Goal: Use online tool/utility

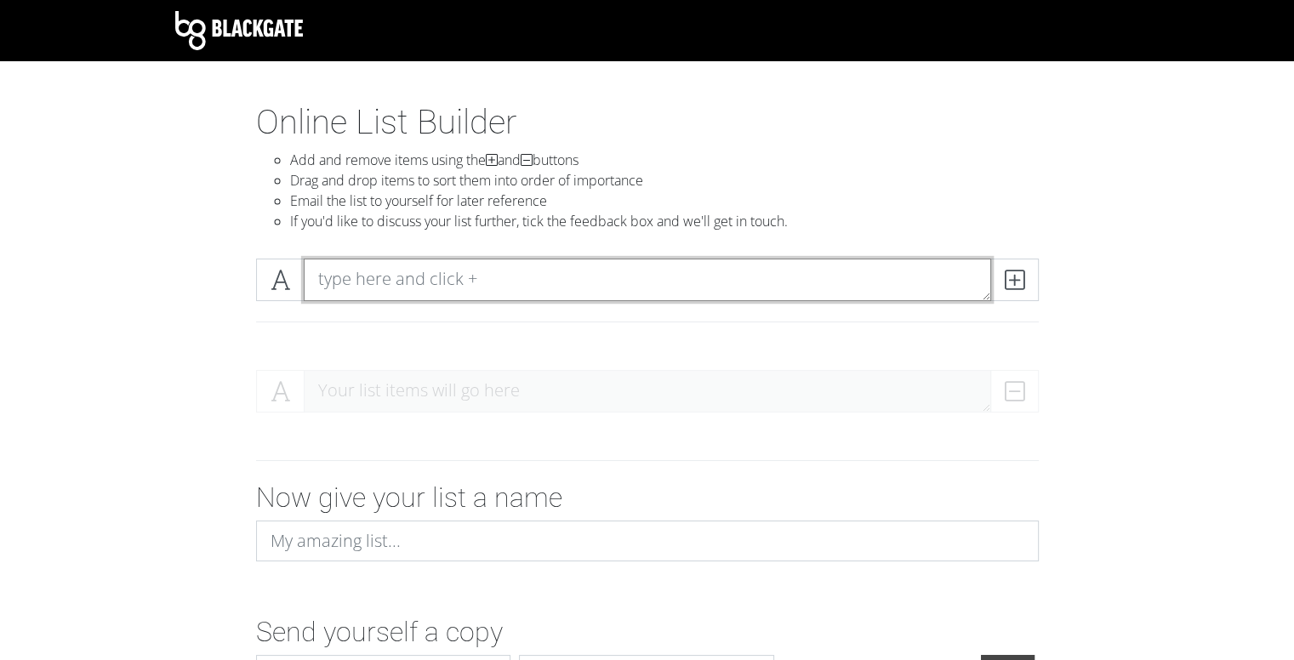
click at [745, 284] on textarea at bounding box center [648, 280] width 688 height 43
type textarea "[PERSON_NAME]"
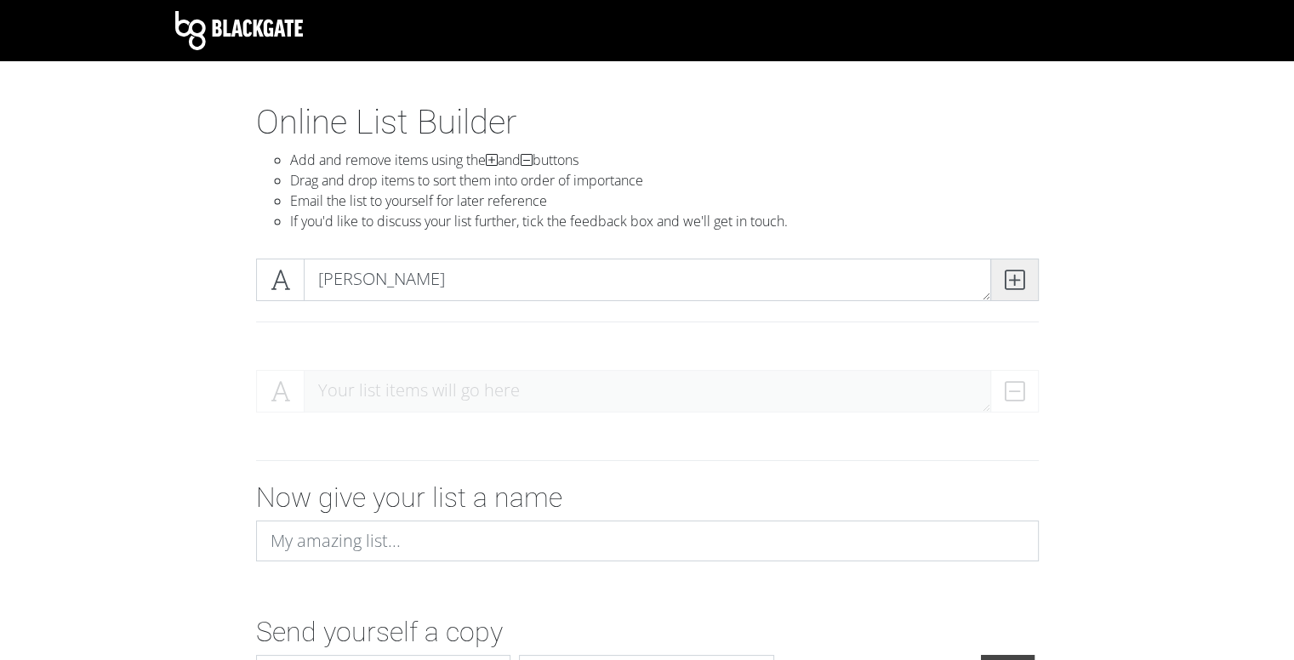
click at [1014, 277] on icon at bounding box center [1015, 279] width 20 height 17
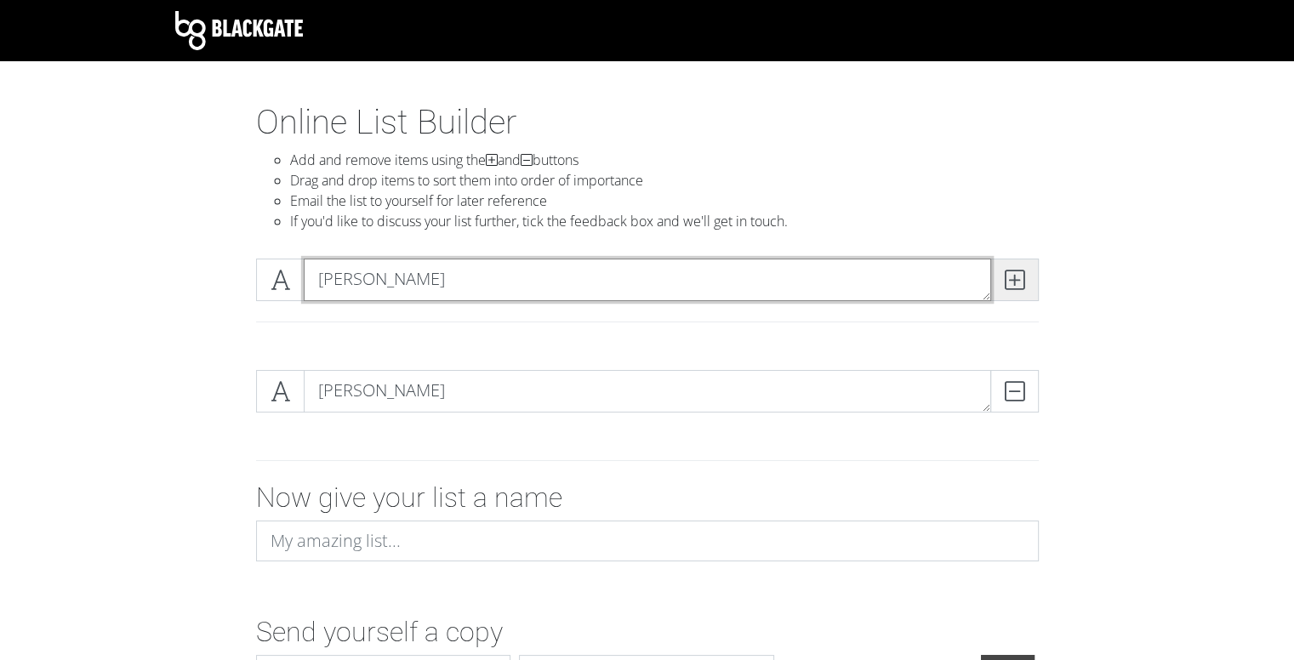
type textarea "[PERSON_NAME]"
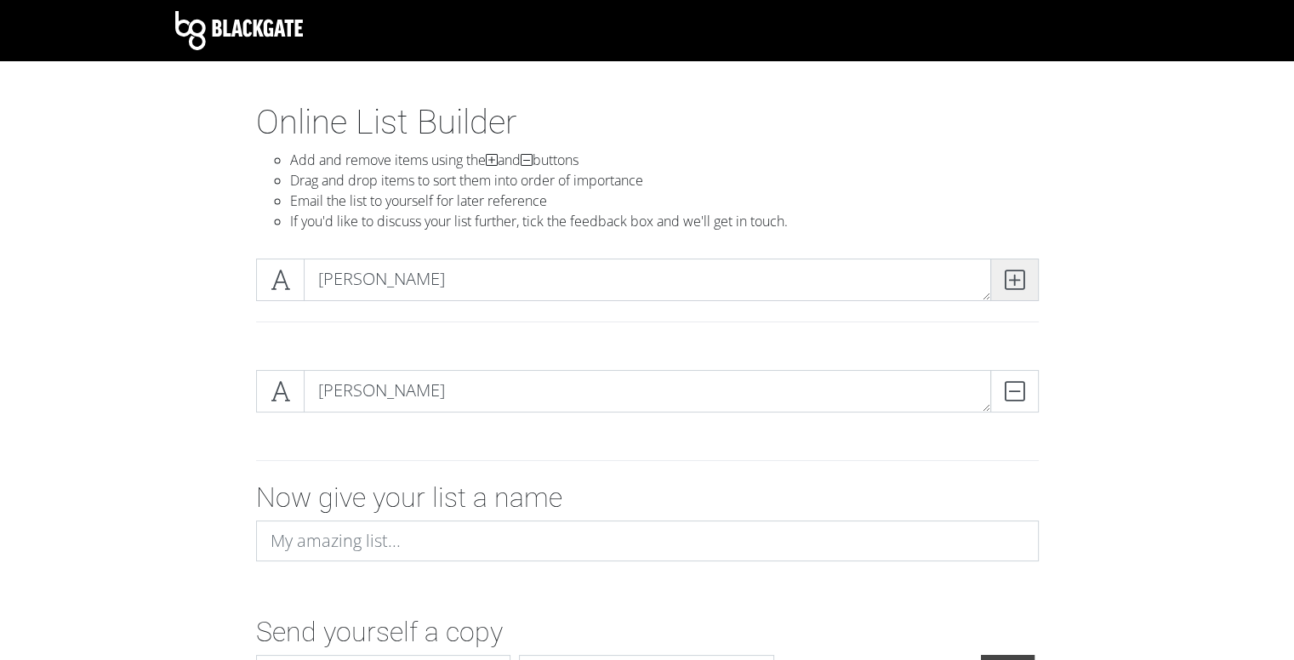
click at [1017, 278] on icon at bounding box center [1015, 279] width 20 height 17
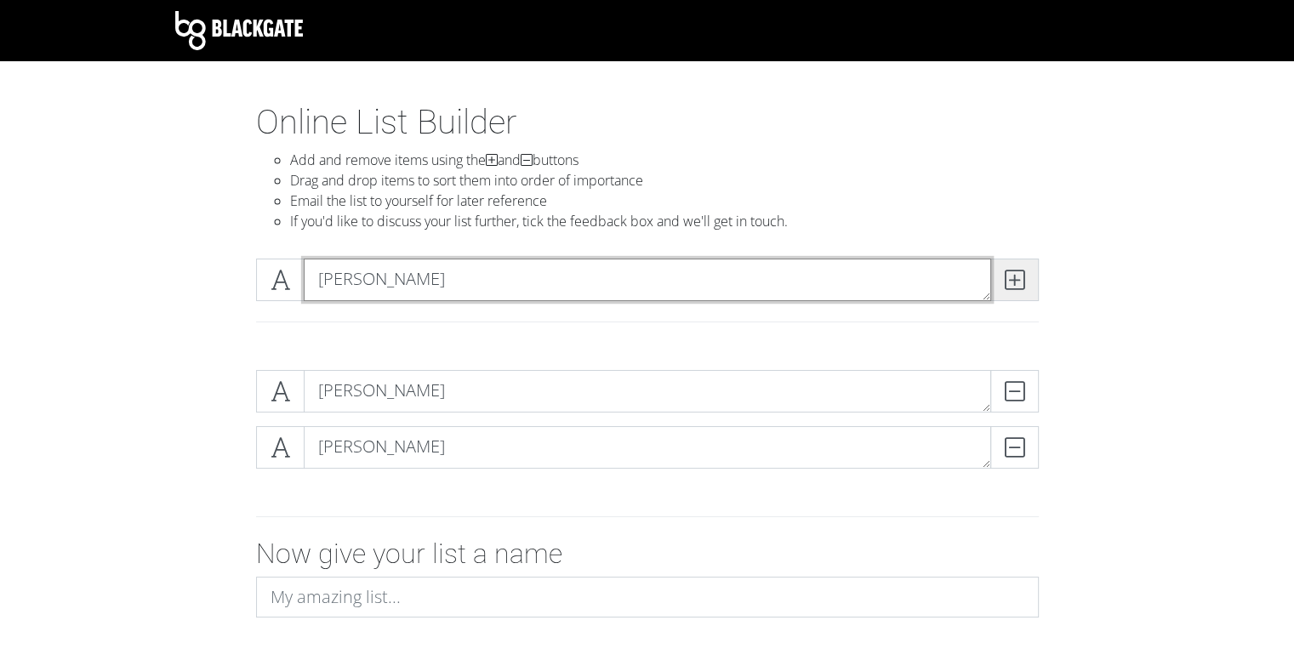
type textarea "[PERSON_NAME]"
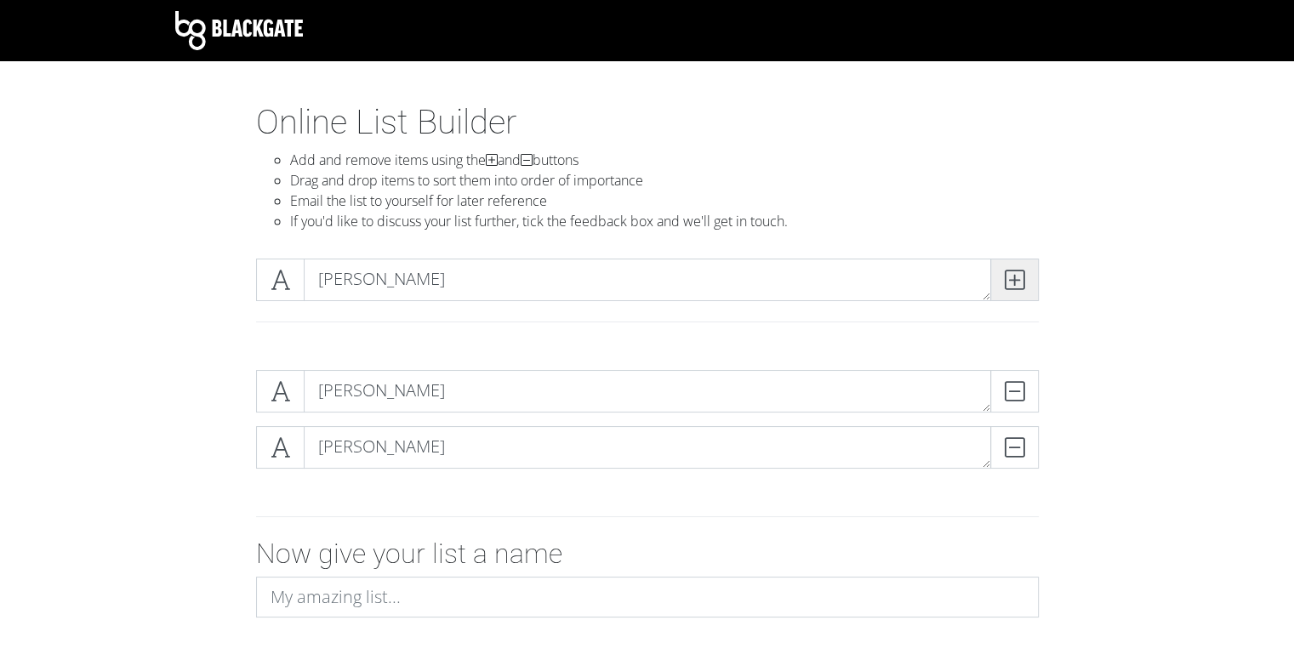
click at [1008, 276] on icon at bounding box center [1015, 279] width 20 height 17
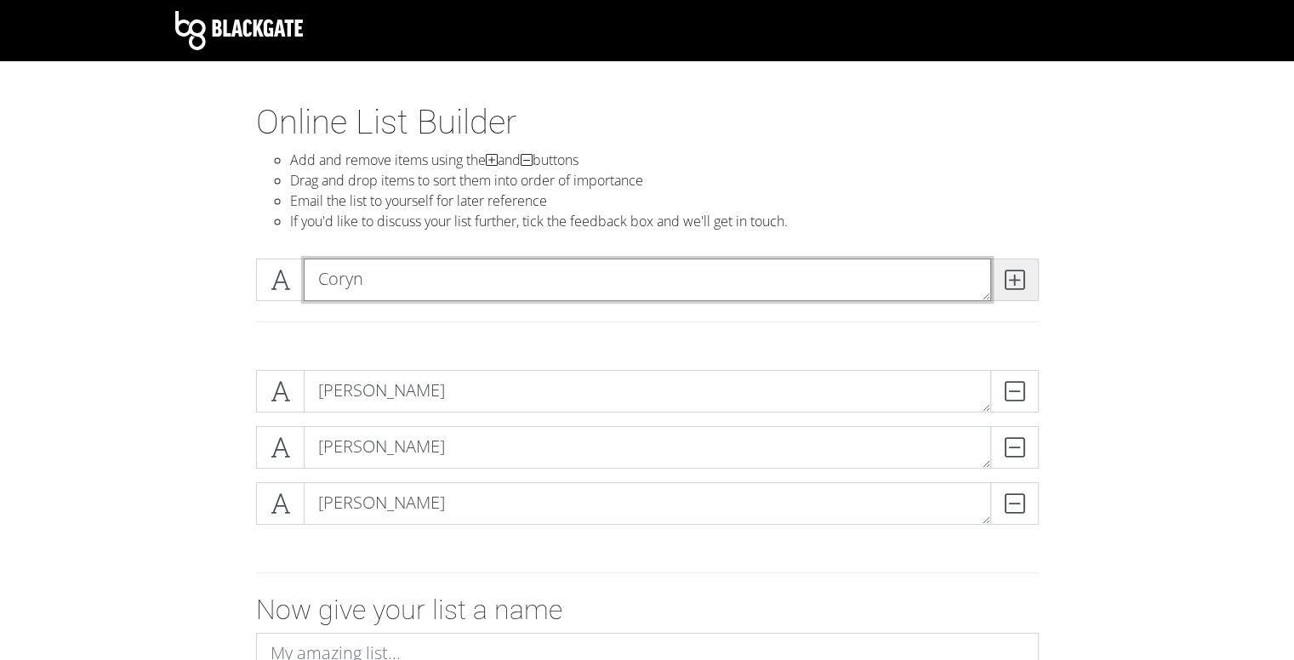
type textarea "Coryn"
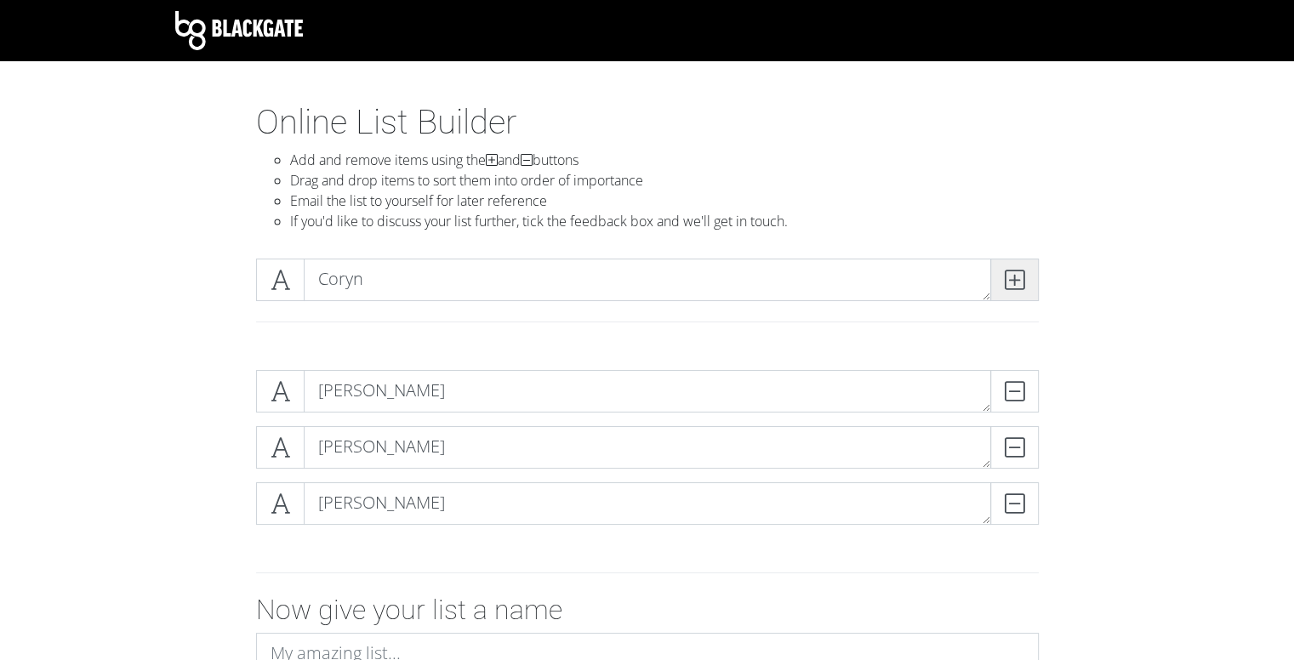
click at [1008, 276] on icon at bounding box center [1015, 279] width 20 height 17
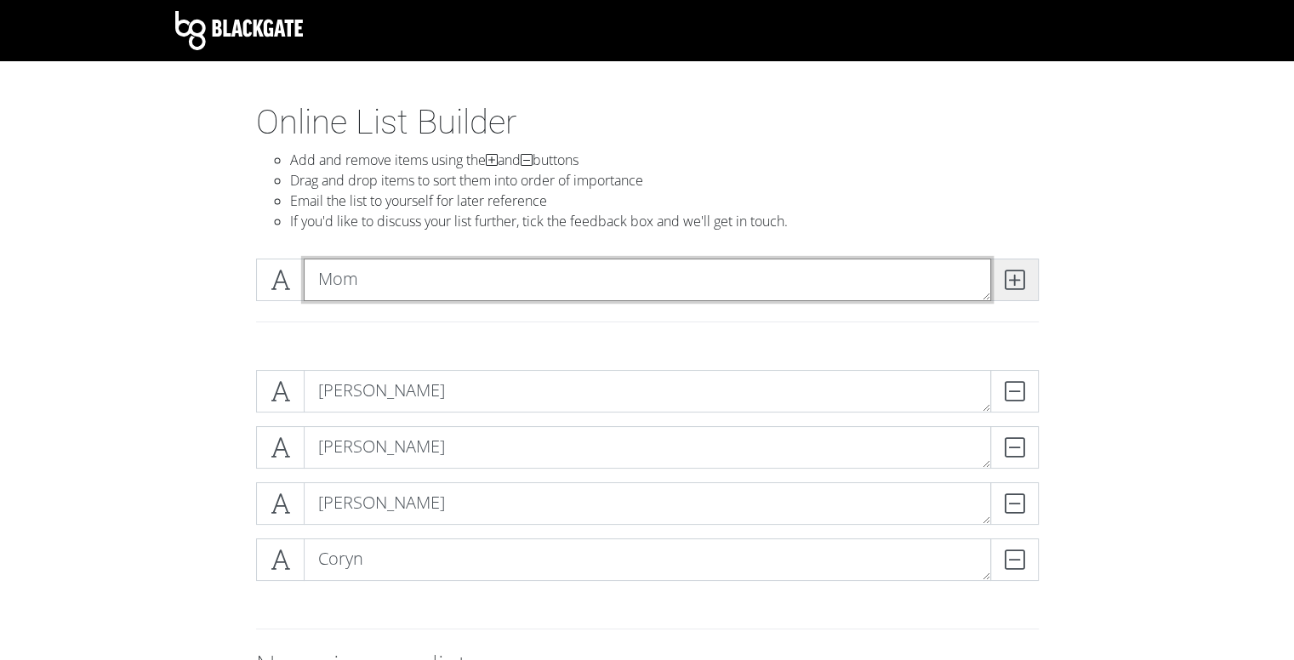
type textarea "Mom"
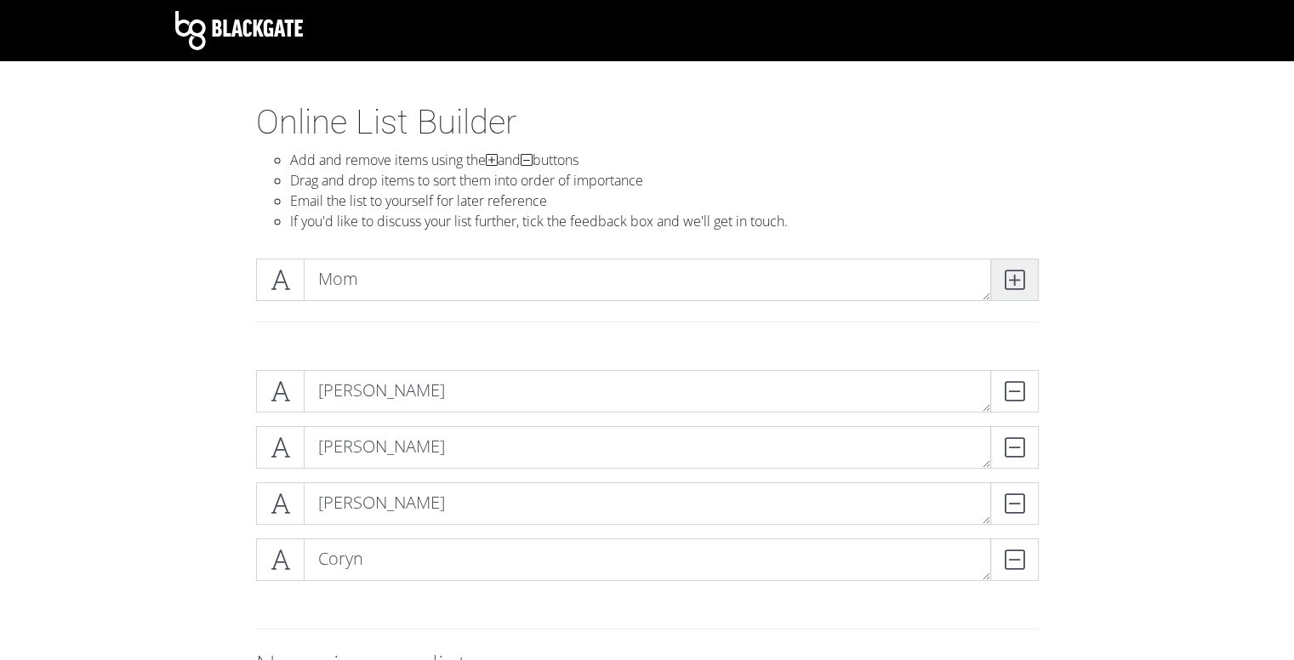
click at [1019, 276] on icon at bounding box center [1015, 279] width 20 height 17
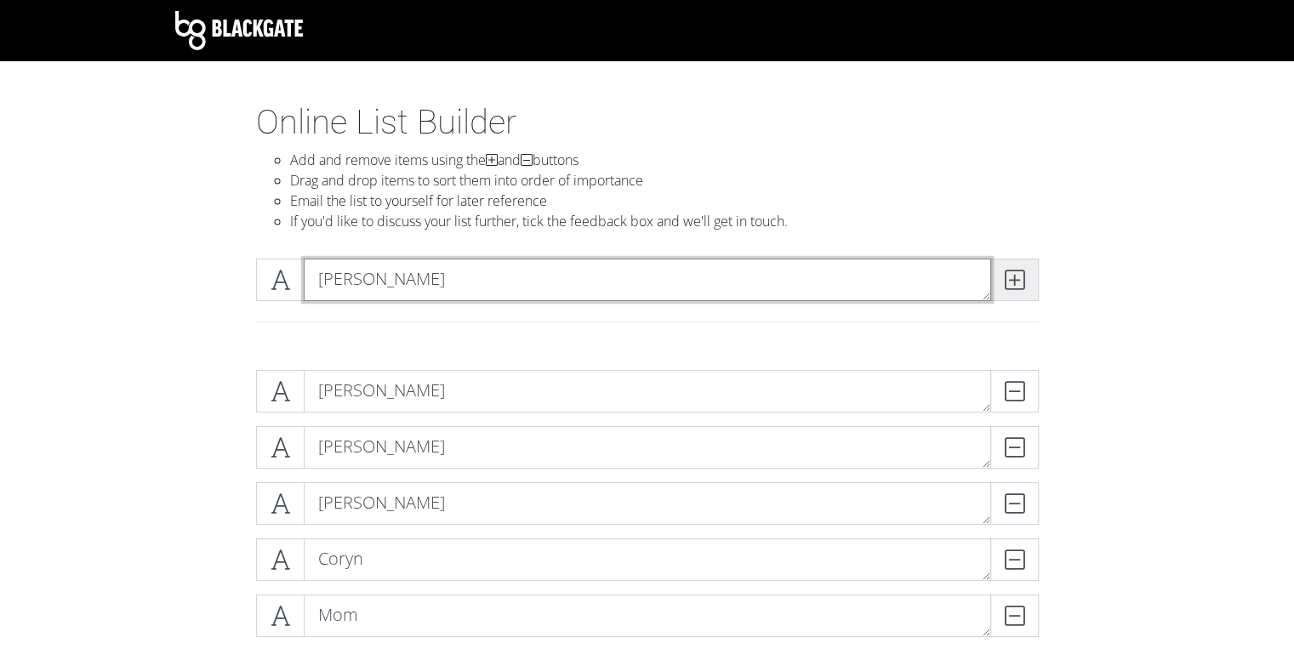
type textarea "[PERSON_NAME]"
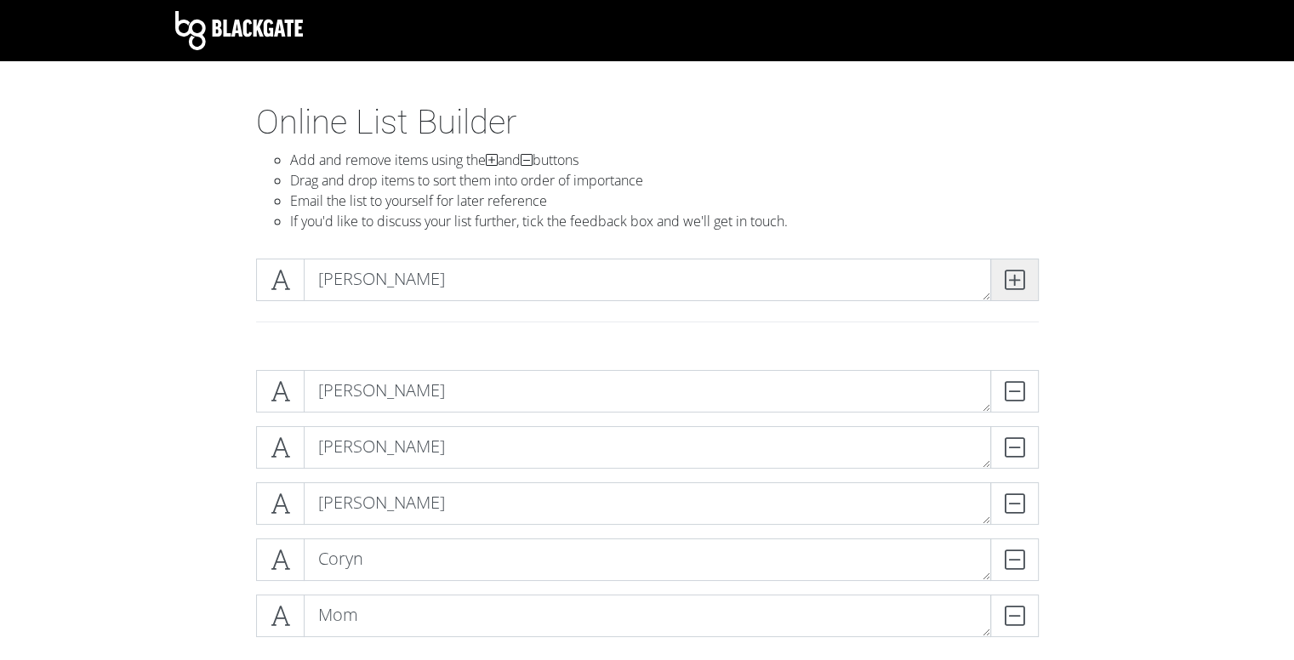
click at [1019, 276] on icon at bounding box center [1015, 279] width 20 height 17
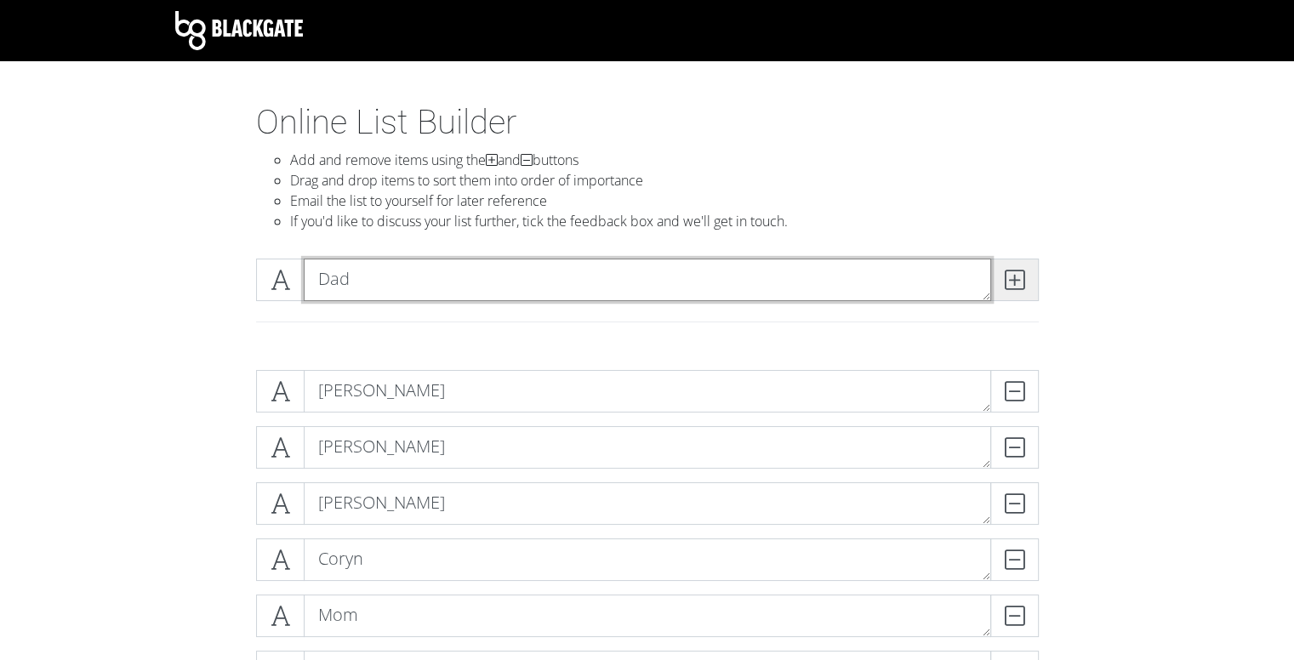
type textarea "Dad"
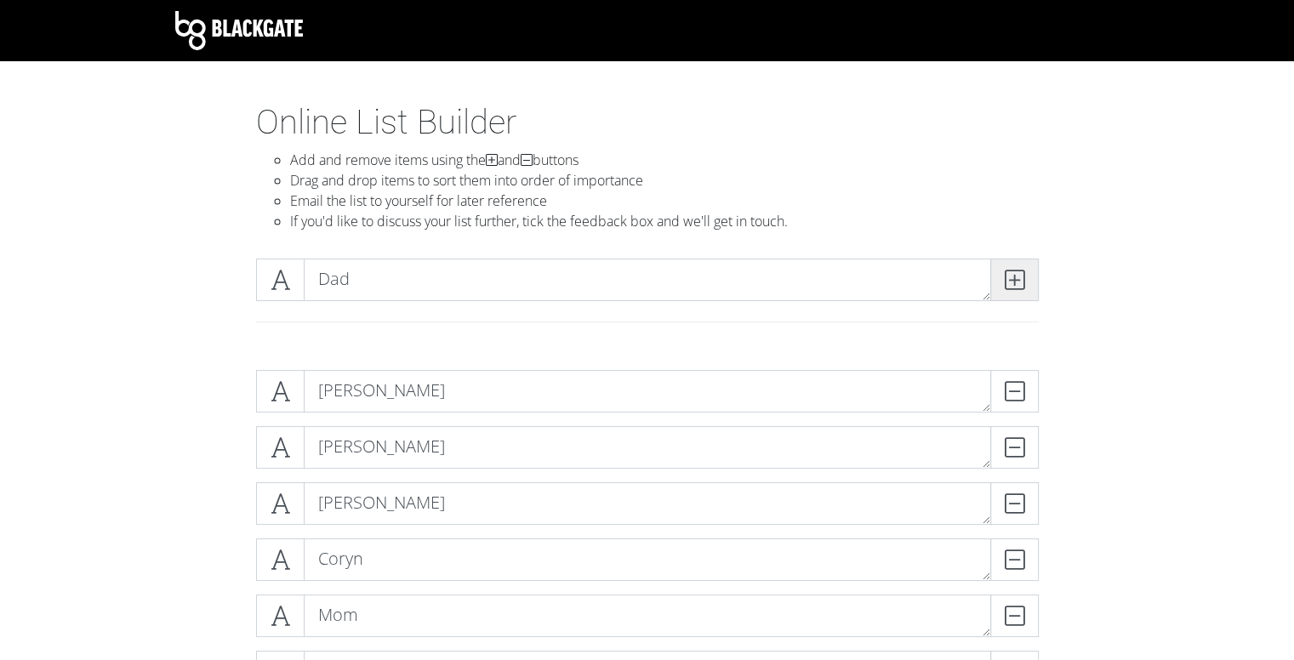
click at [1017, 284] on icon at bounding box center [1015, 279] width 20 height 17
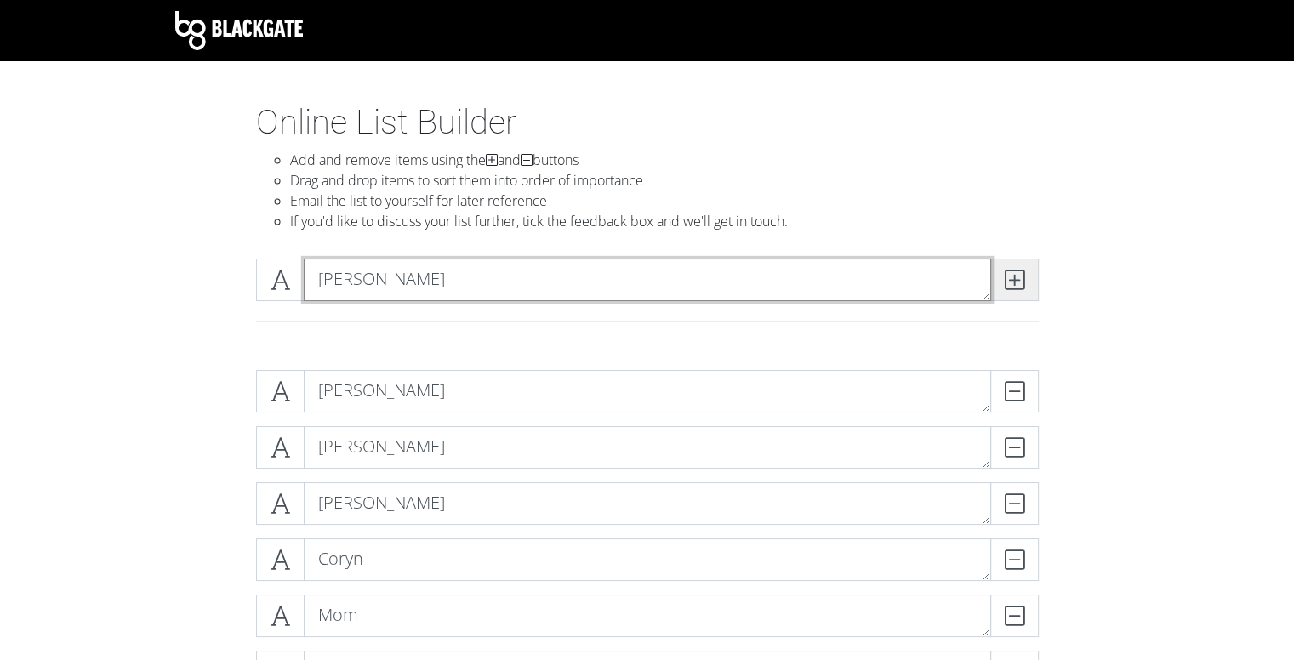
type textarea "[PERSON_NAME]"
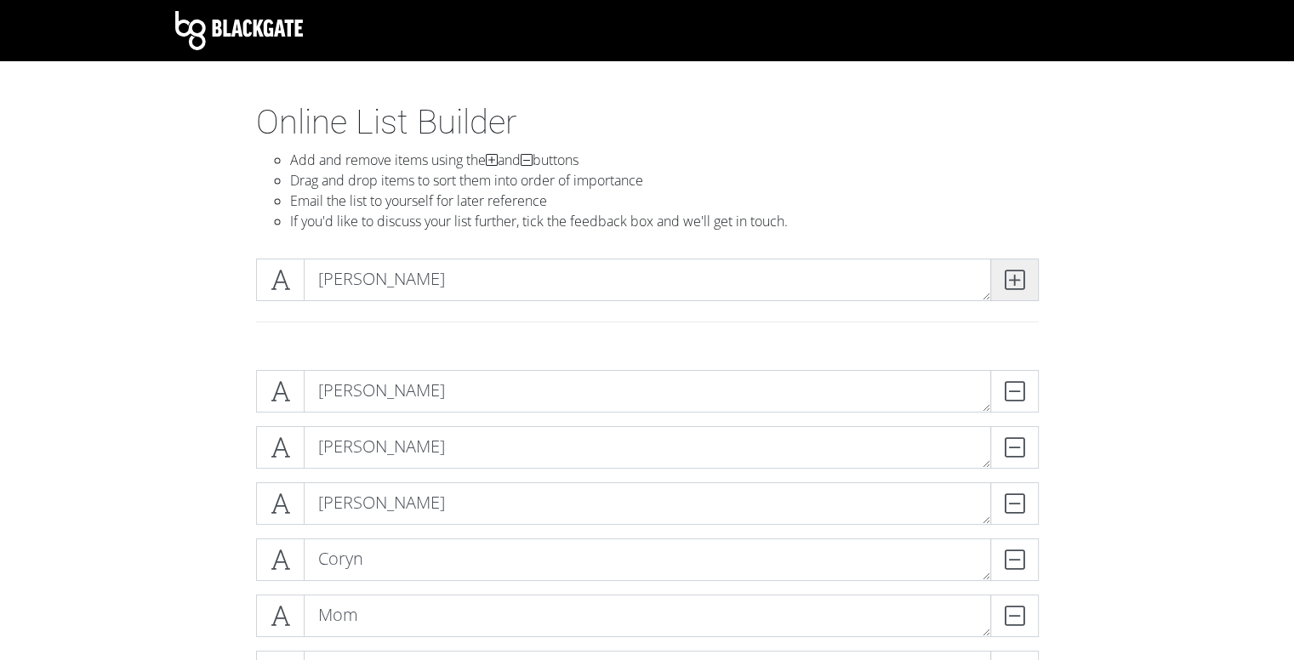
click at [1017, 283] on icon at bounding box center [1015, 279] width 20 height 17
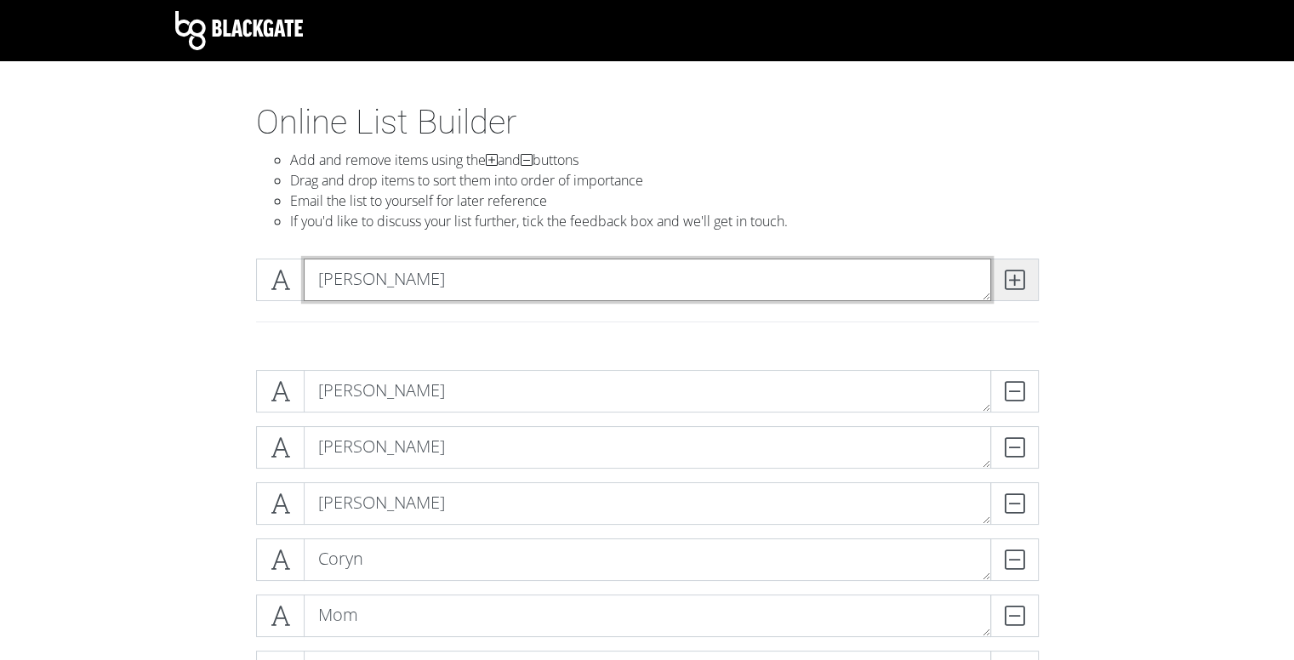
type textarea "[PERSON_NAME]"
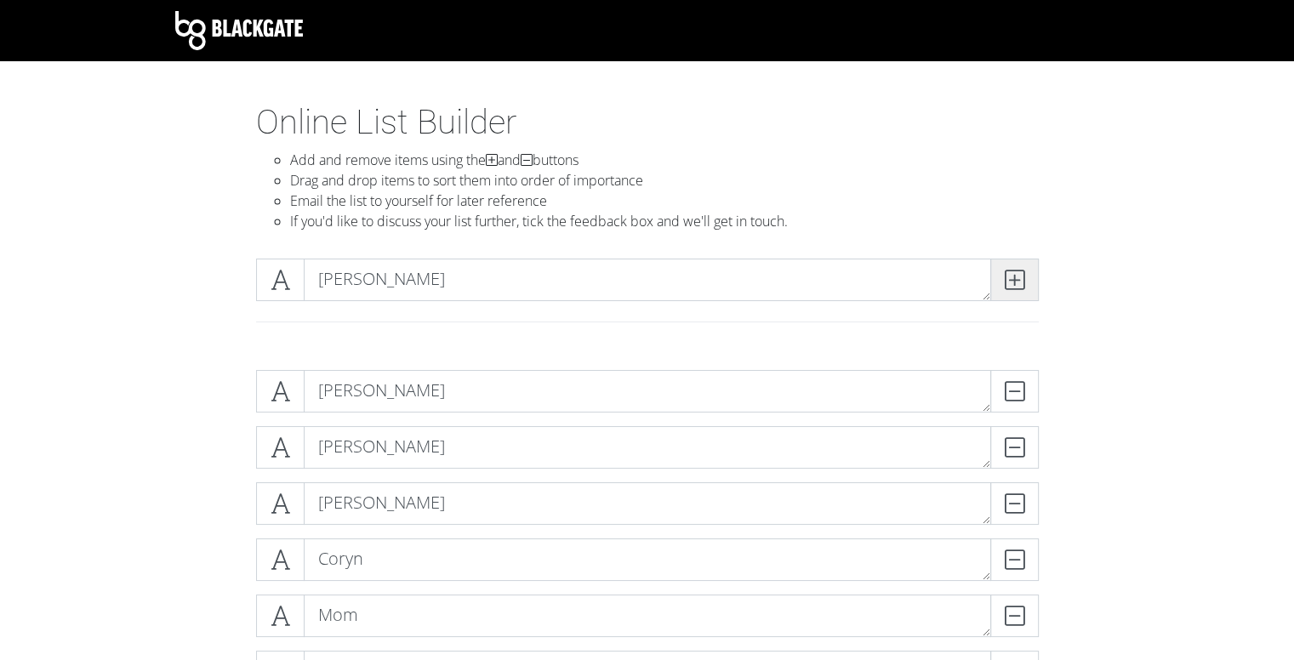
click at [1017, 283] on icon at bounding box center [1015, 279] width 20 height 17
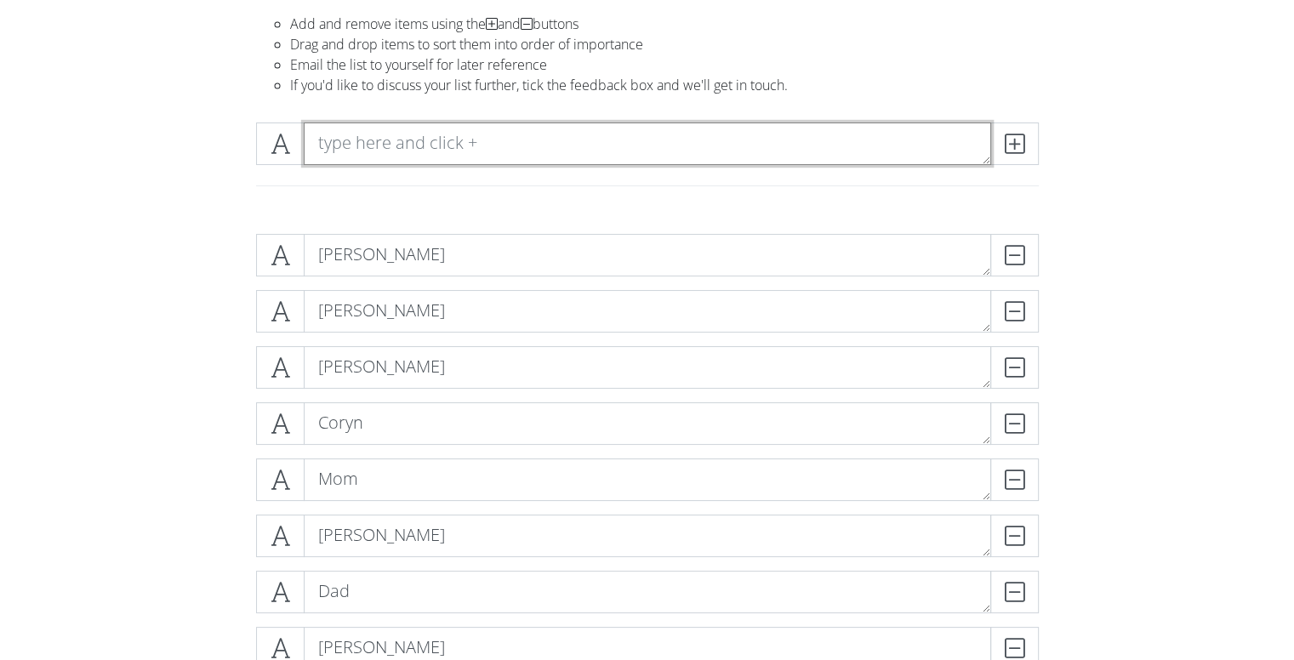
scroll to position [61, 0]
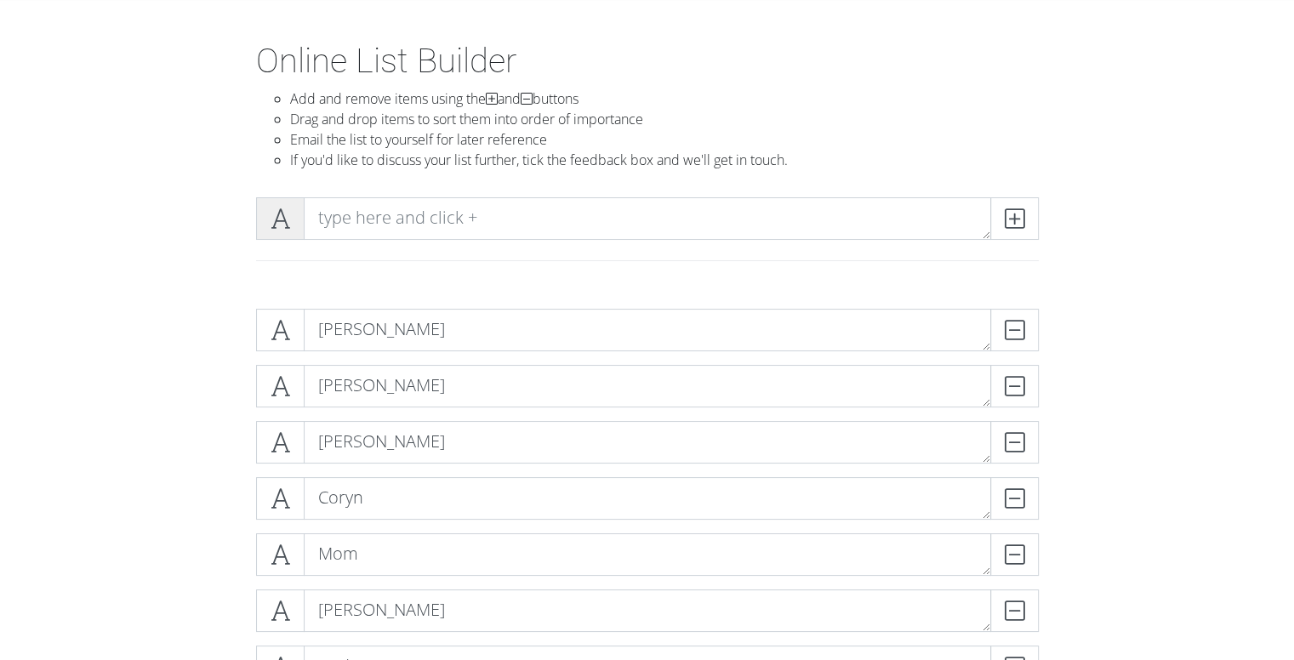
click at [273, 214] on icon at bounding box center [281, 218] width 20 height 17
click at [277, 226] on icon at bounding box center [281, 218] width 20 height 17
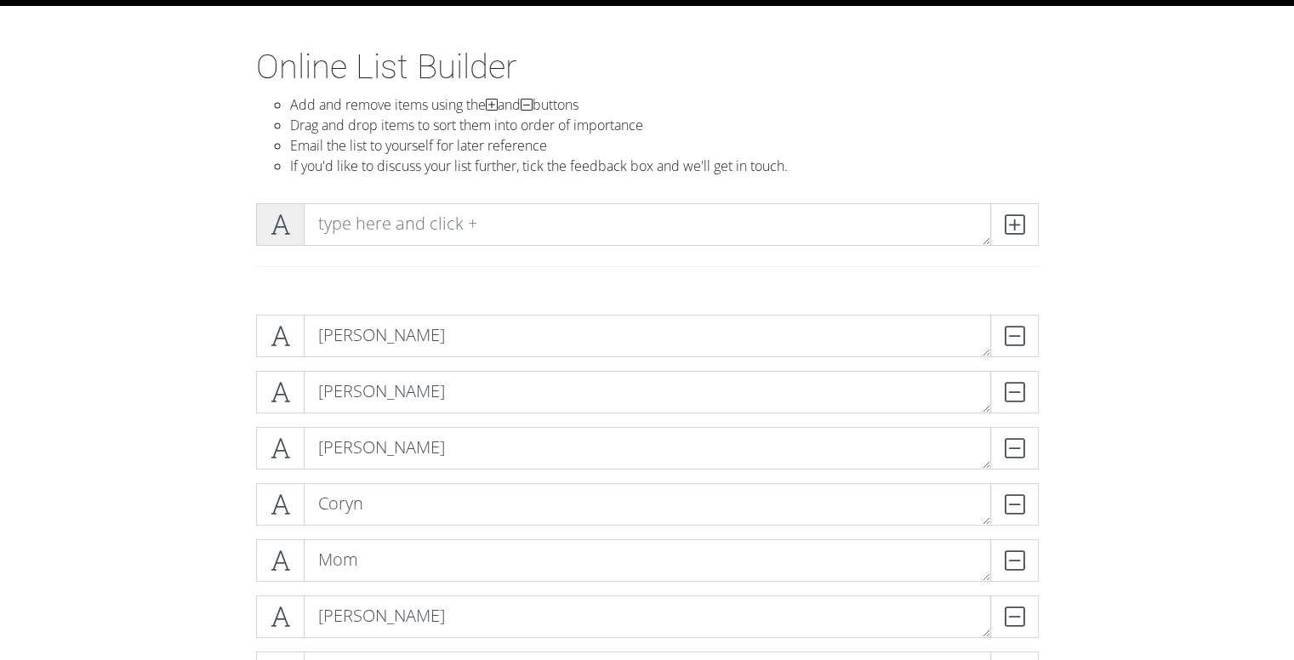
scroll to position [85, 0]
